Goal: Navigation & Orientation: Find specific page/section

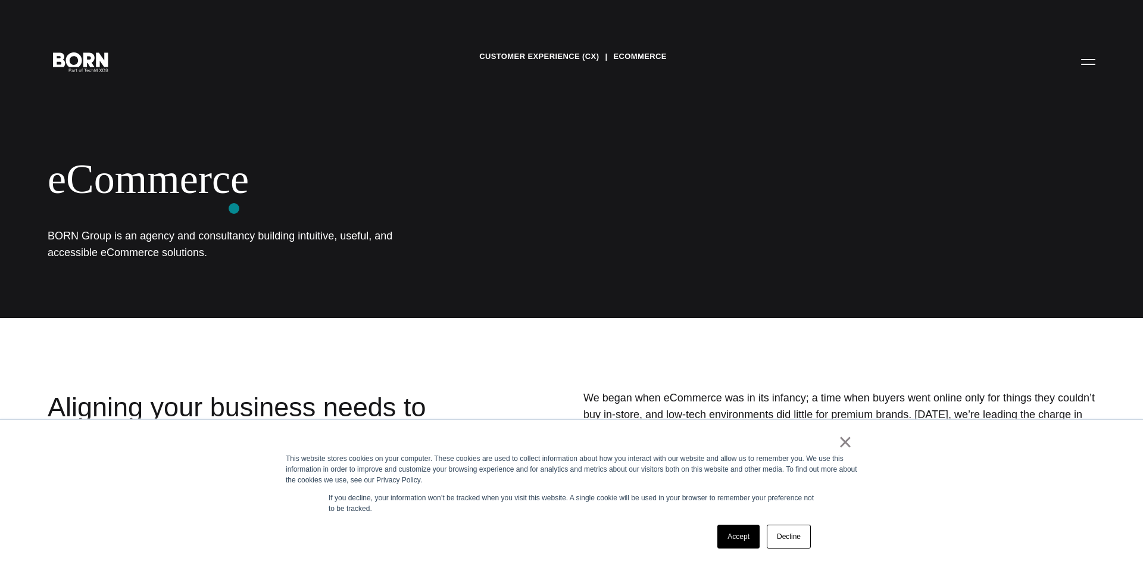
scroll to position [61, 0]
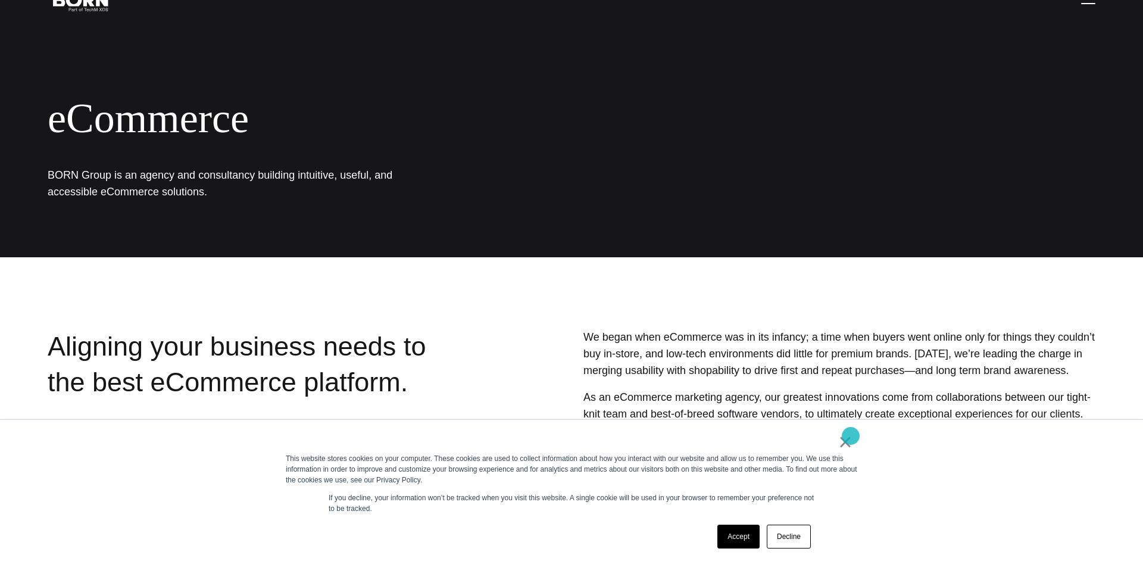
click at [851, 436] on link "×" at bounding box center [845, 441] width 14 height 11
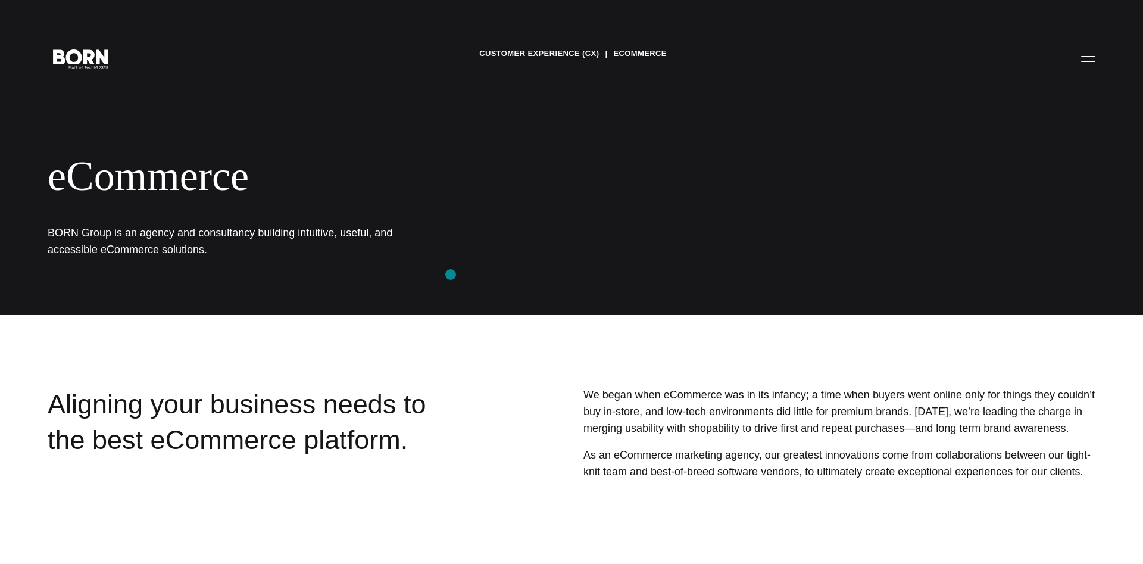
scroll to position [0, 0]
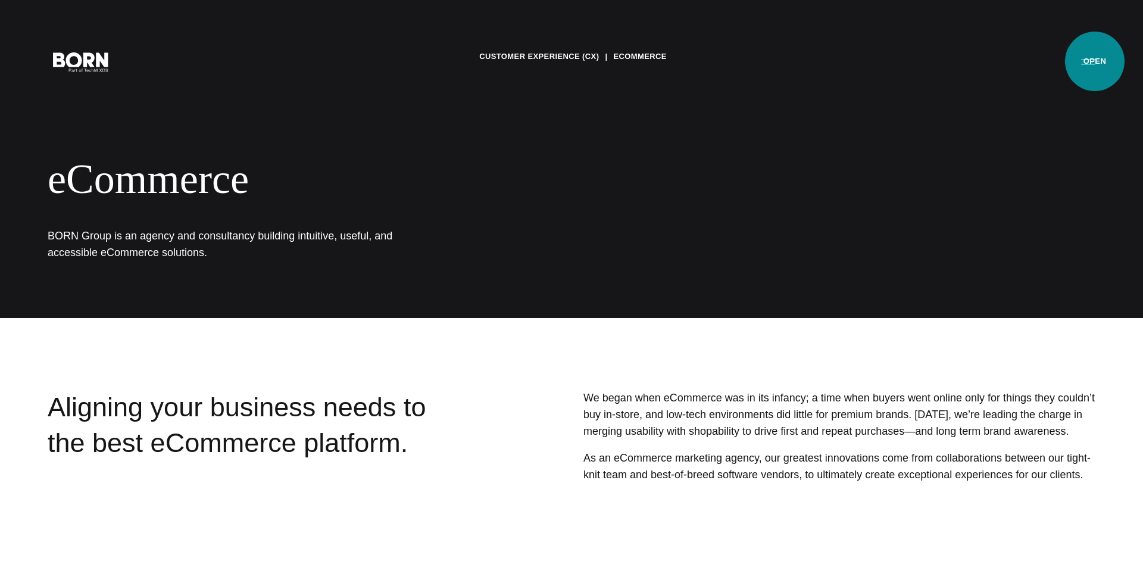
click at [1095, 61] on button "Primary Menu" at bounding box center [1088, 61] width 29 height 25
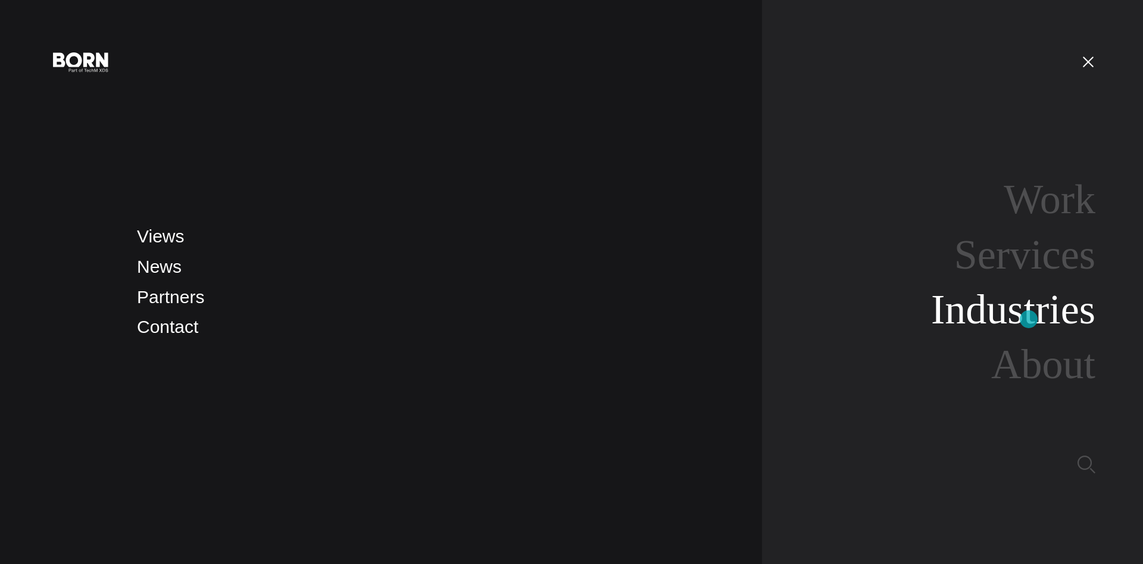
click at [1029, 319] on link "Industries" at bounding box center [1013, 309] width 164 height 46
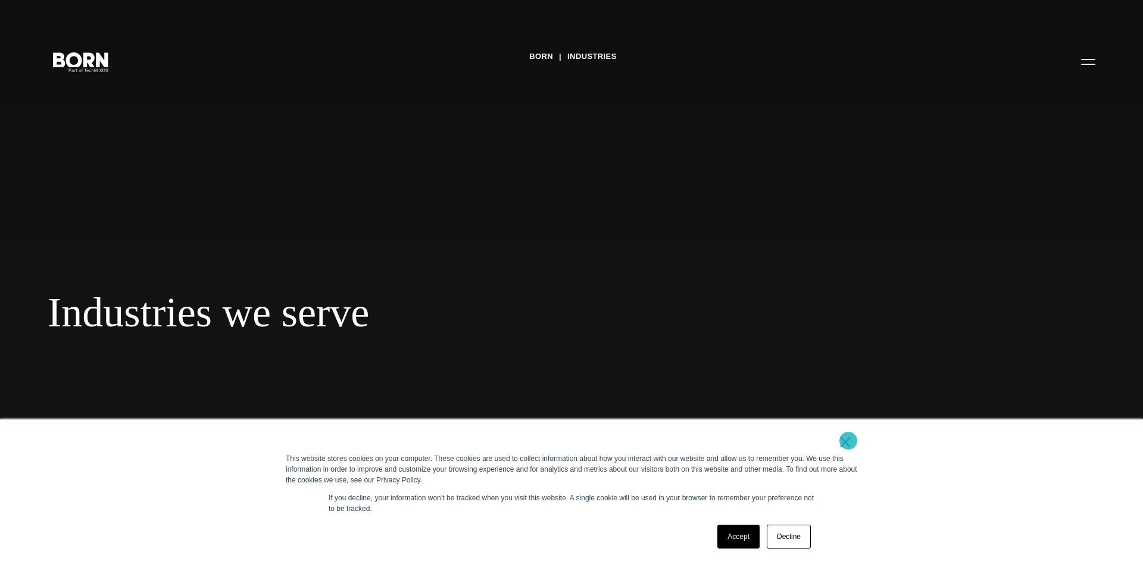
click at [848, 440] on link "×" at bounding box center [845, 441] width 14 height 11
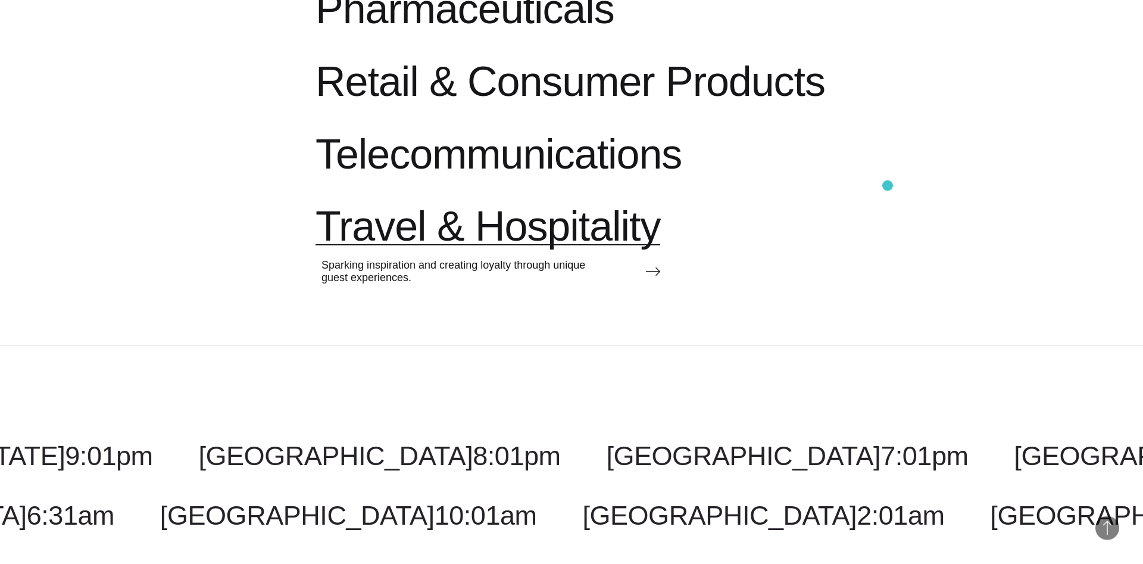
scroll to position [1579, 0]
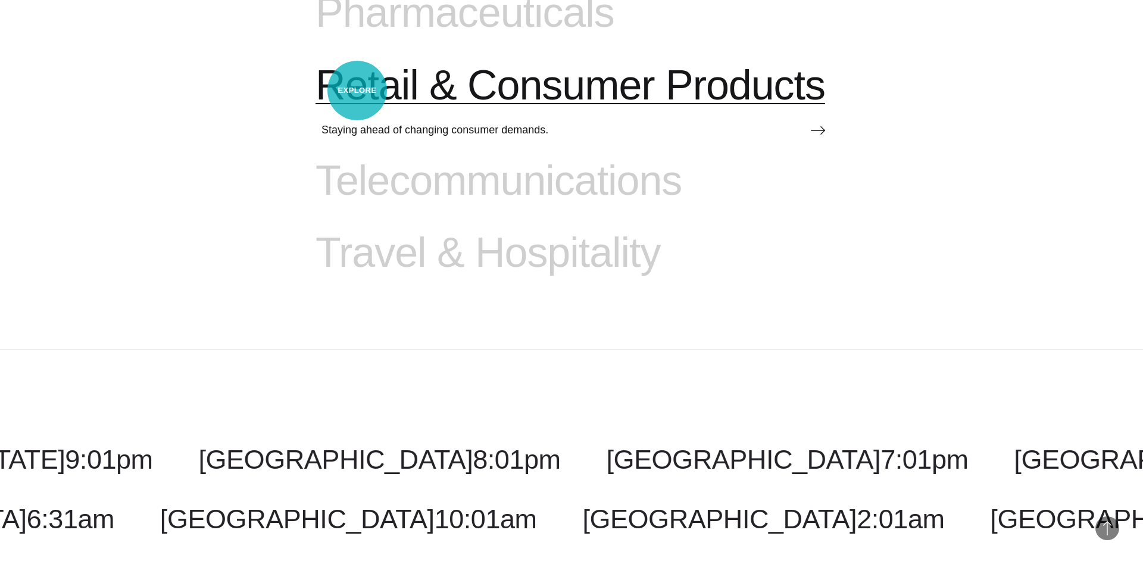
click at [357, 90] on span "Retail & Consumer Products" at bounding box center [570, 85] width 510 height 49
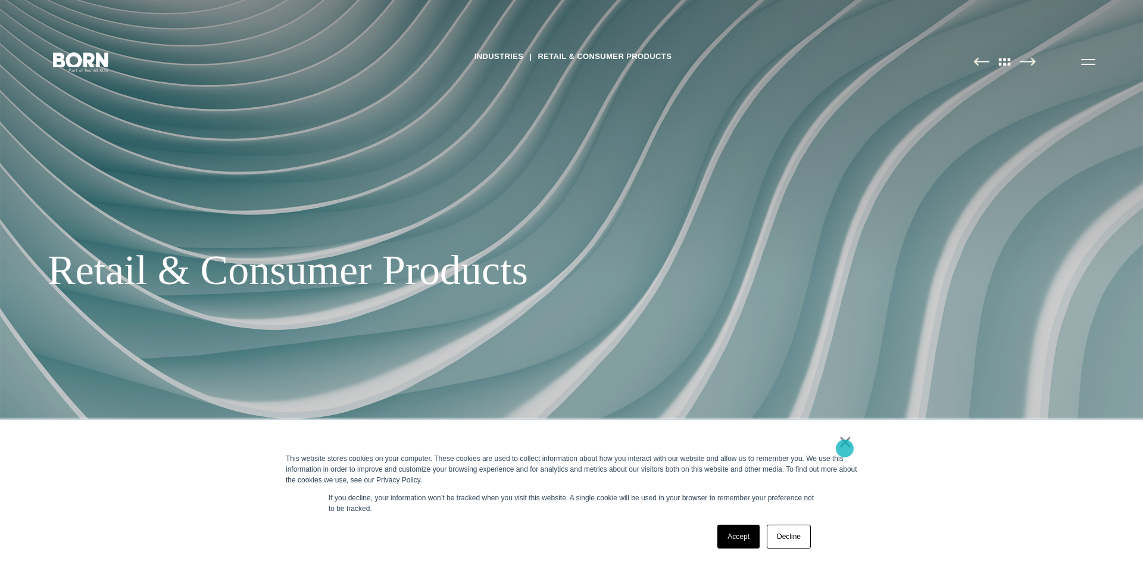
click at [845, 447] on link "×" at bounding box center [845, 441] width 14 height 11
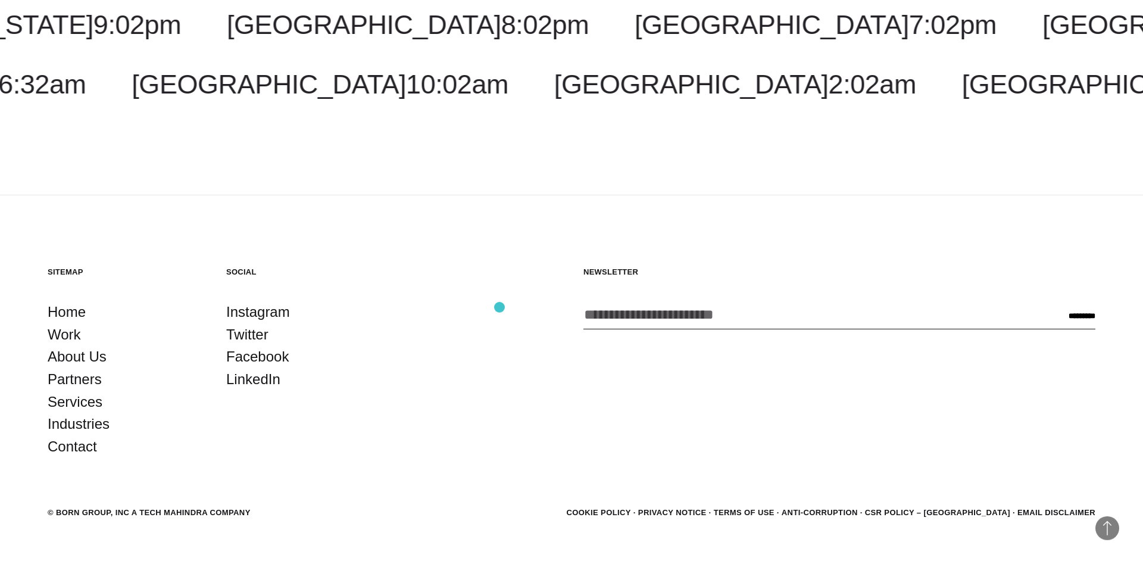
scroll to position [4654, 0]
